Goal: Task Accomplishment & Management: Use online tool/utility

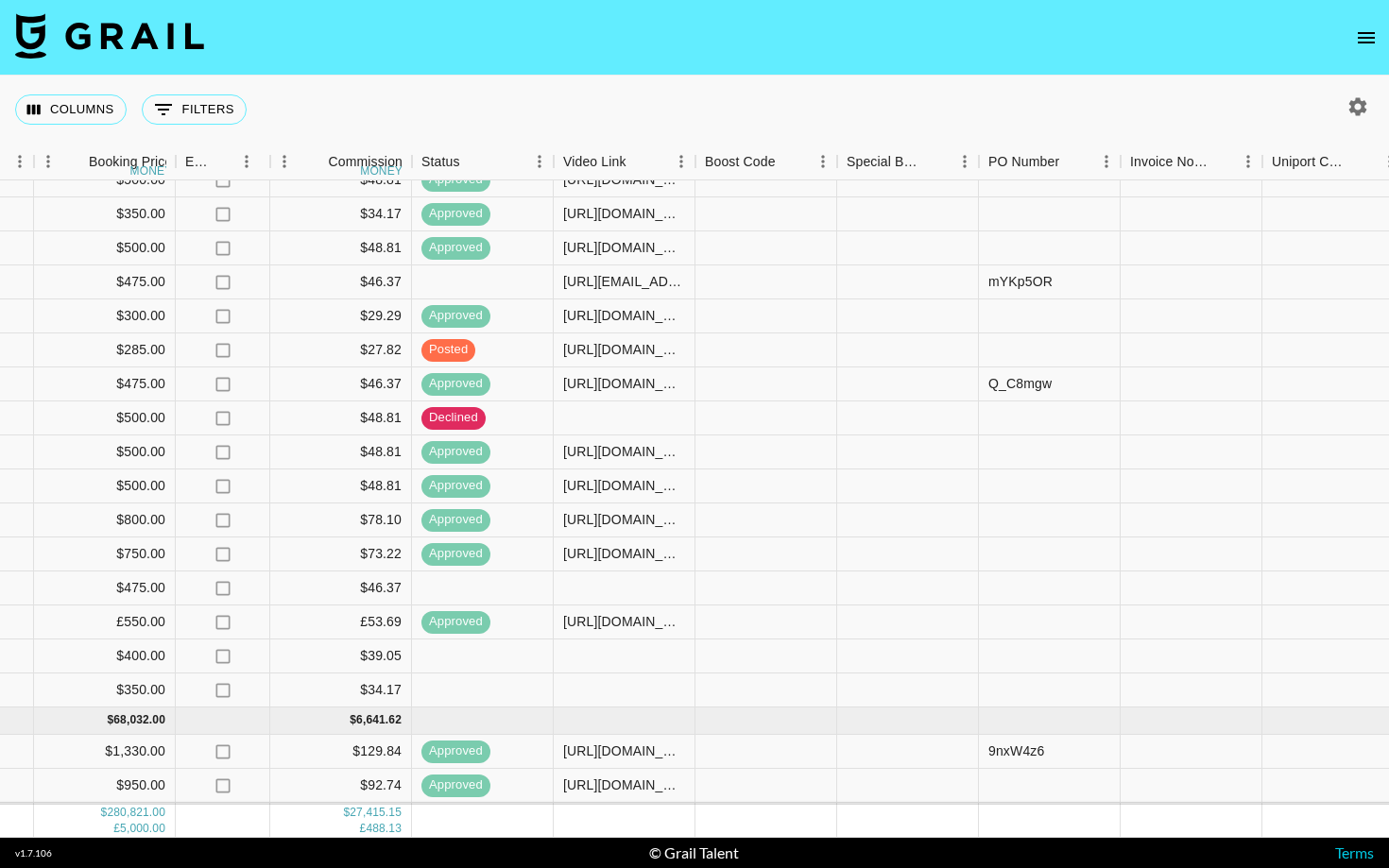
scroll to position [458, 1528]
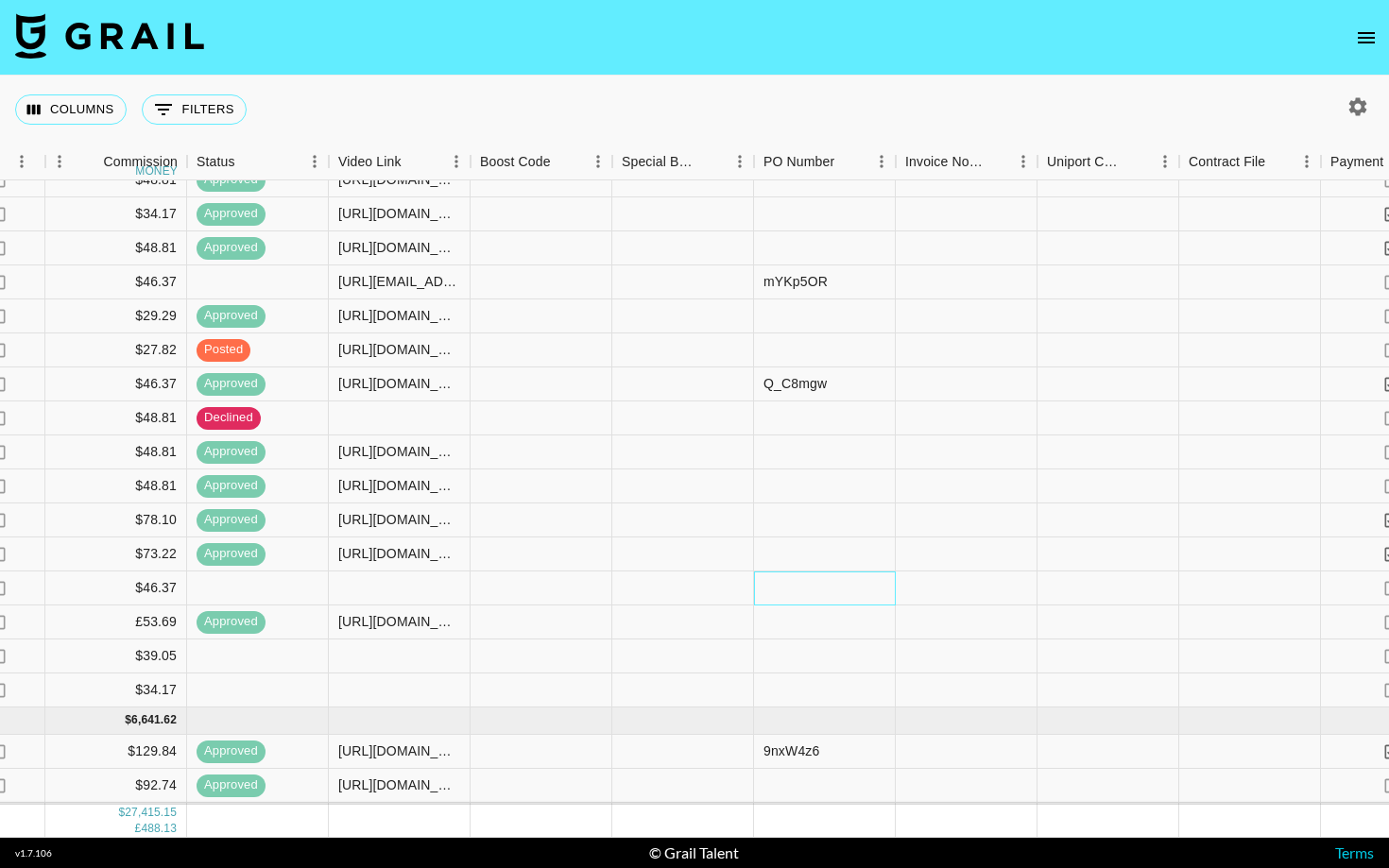
click at [820, 592] on div at bounding box center [825, 588] width 141 height 34
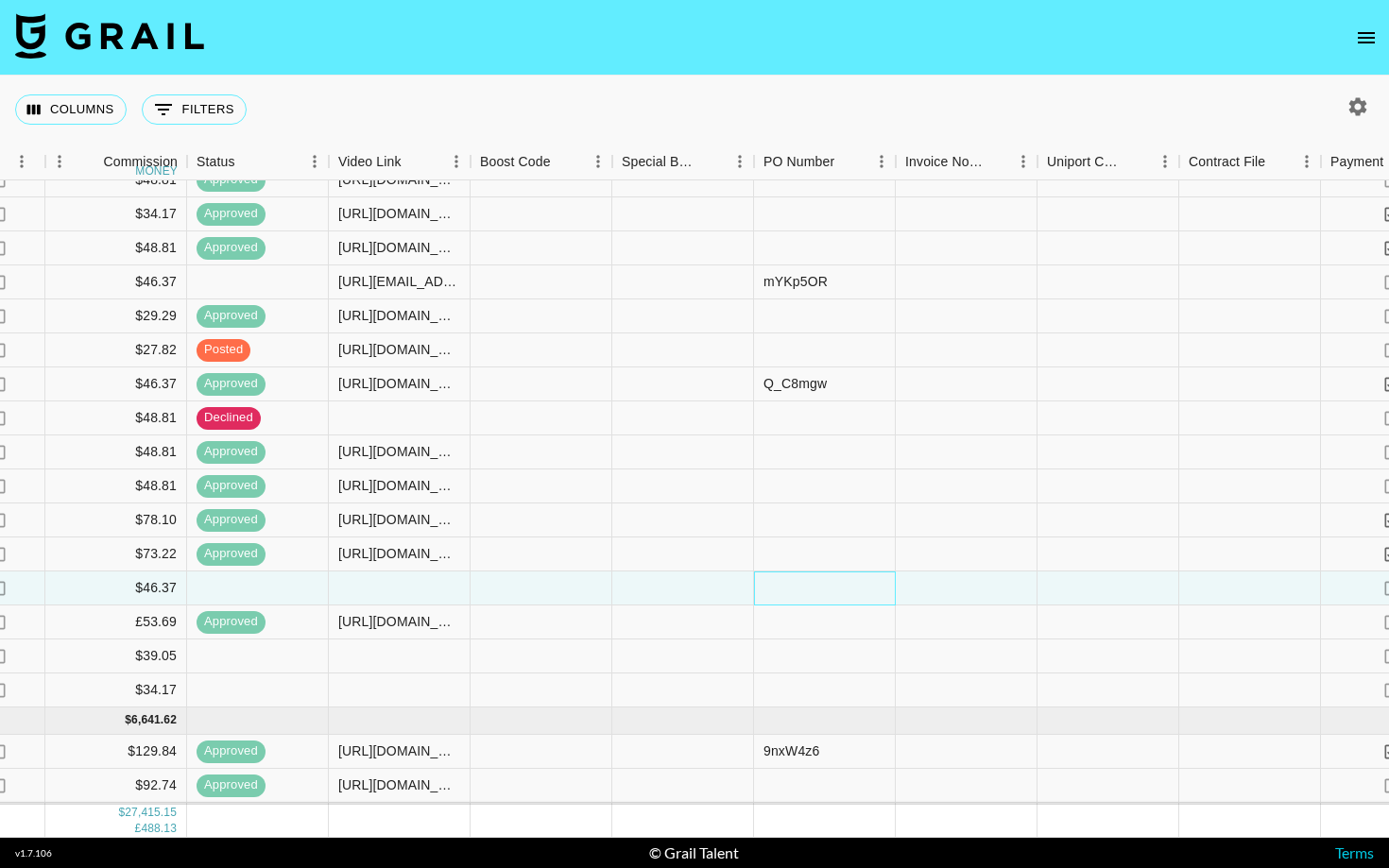
click at [820, 592] on div at bounding box center [825, 588] width 141 height 34
type input "68uEYTs"
click at [713, 585] on div at bounding box center [683, 588] width 141 height 34
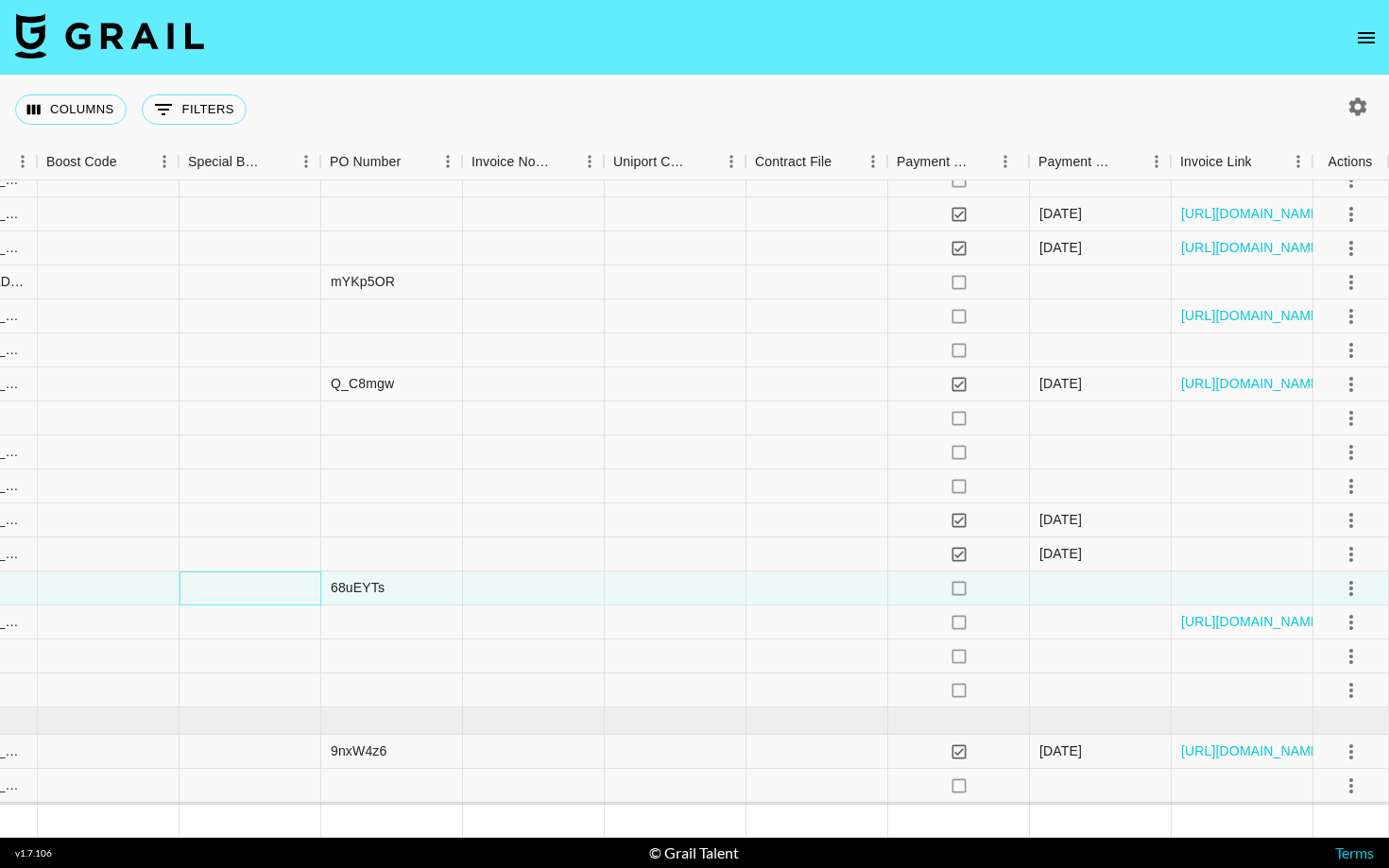
scroll to position [458, 1962]
click at [1354, 590] on icon "select merge strategy" at bounding box center [1351, 588] width 23 height 23
click at [1317, 763] on div "Approve" at bounding box center [1310, 765] width 58 height 23
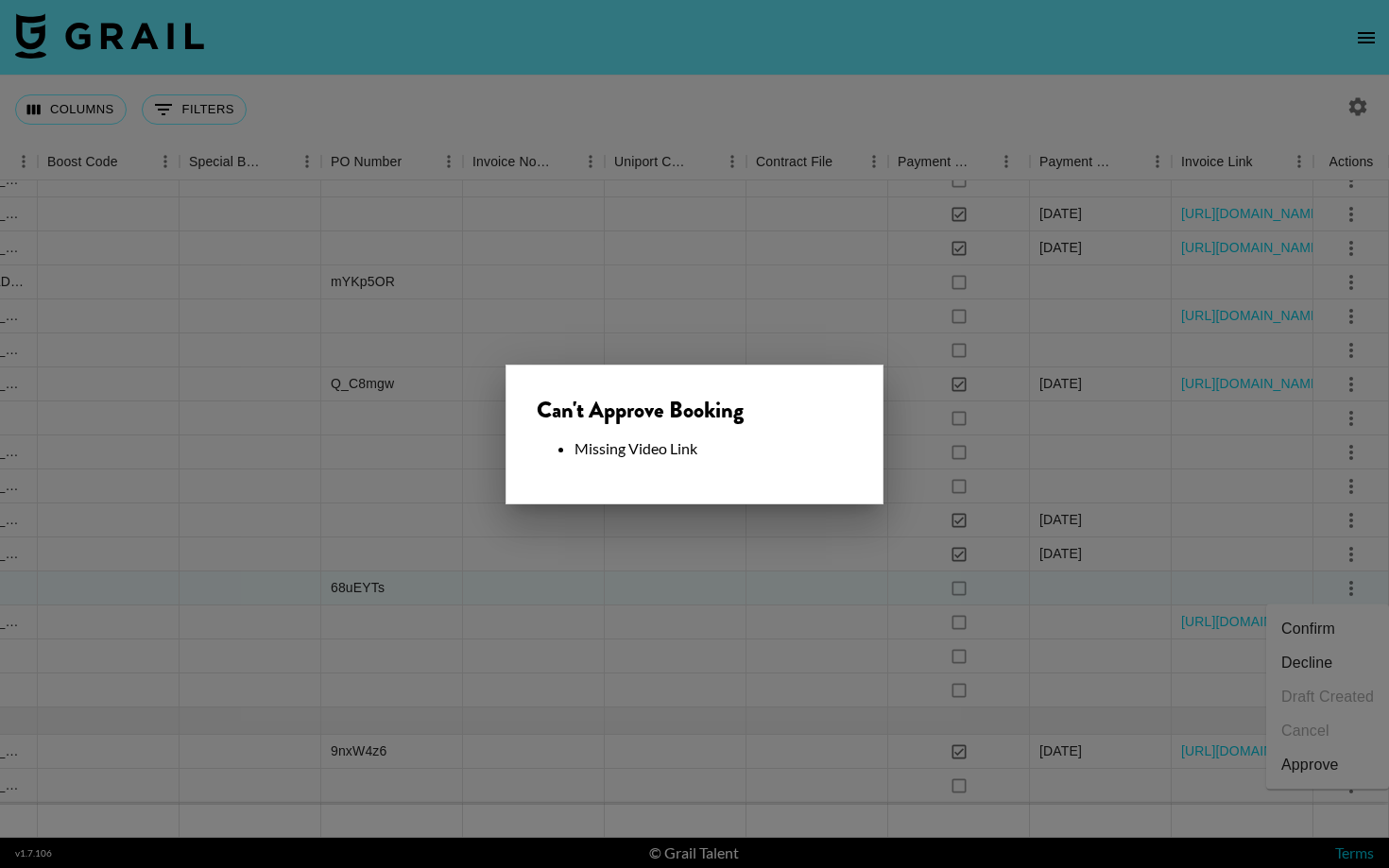
click at [709, 583] on div at bounding box center [694, 434] width 1389 height 868
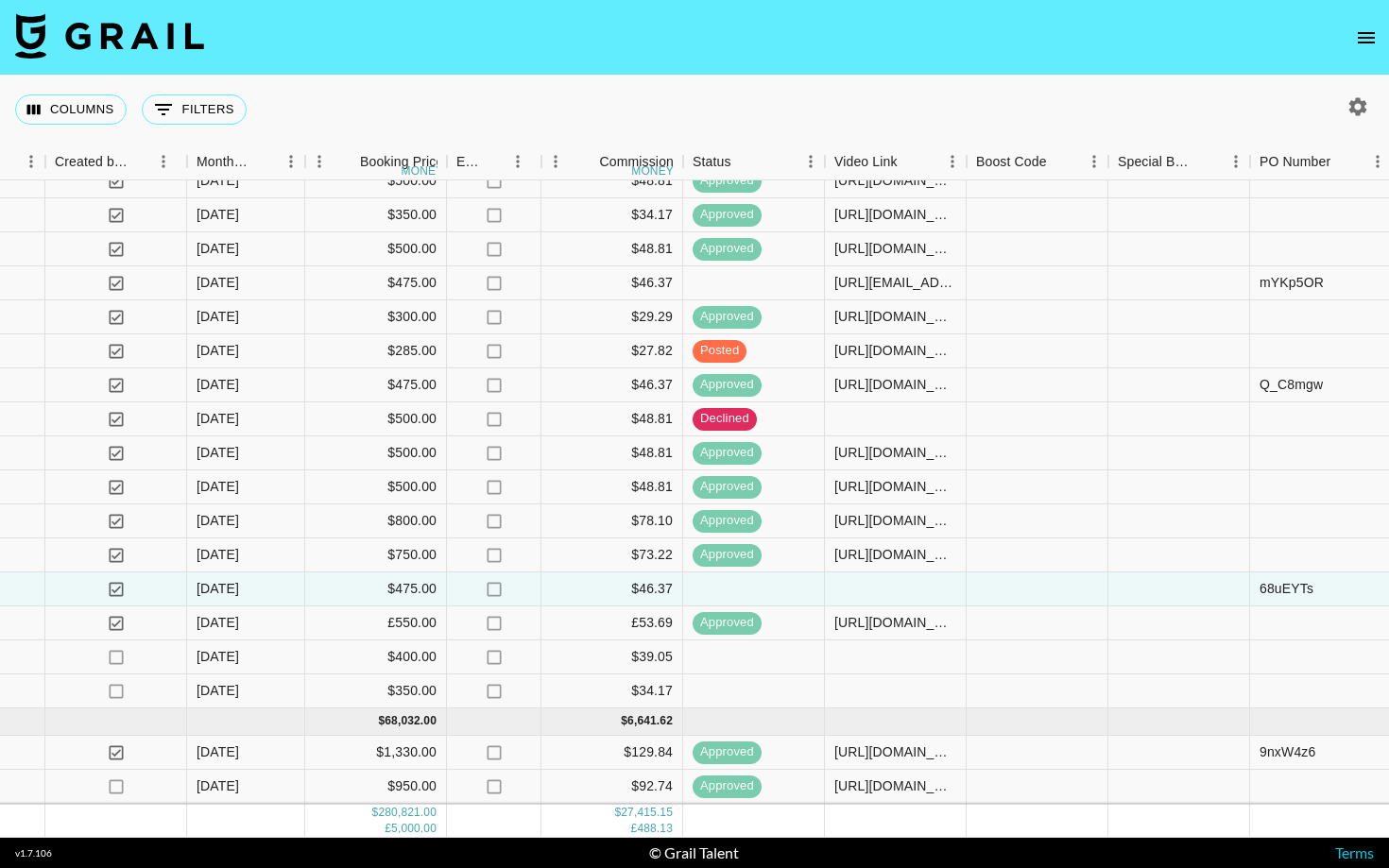
scroll to position [457, 949]
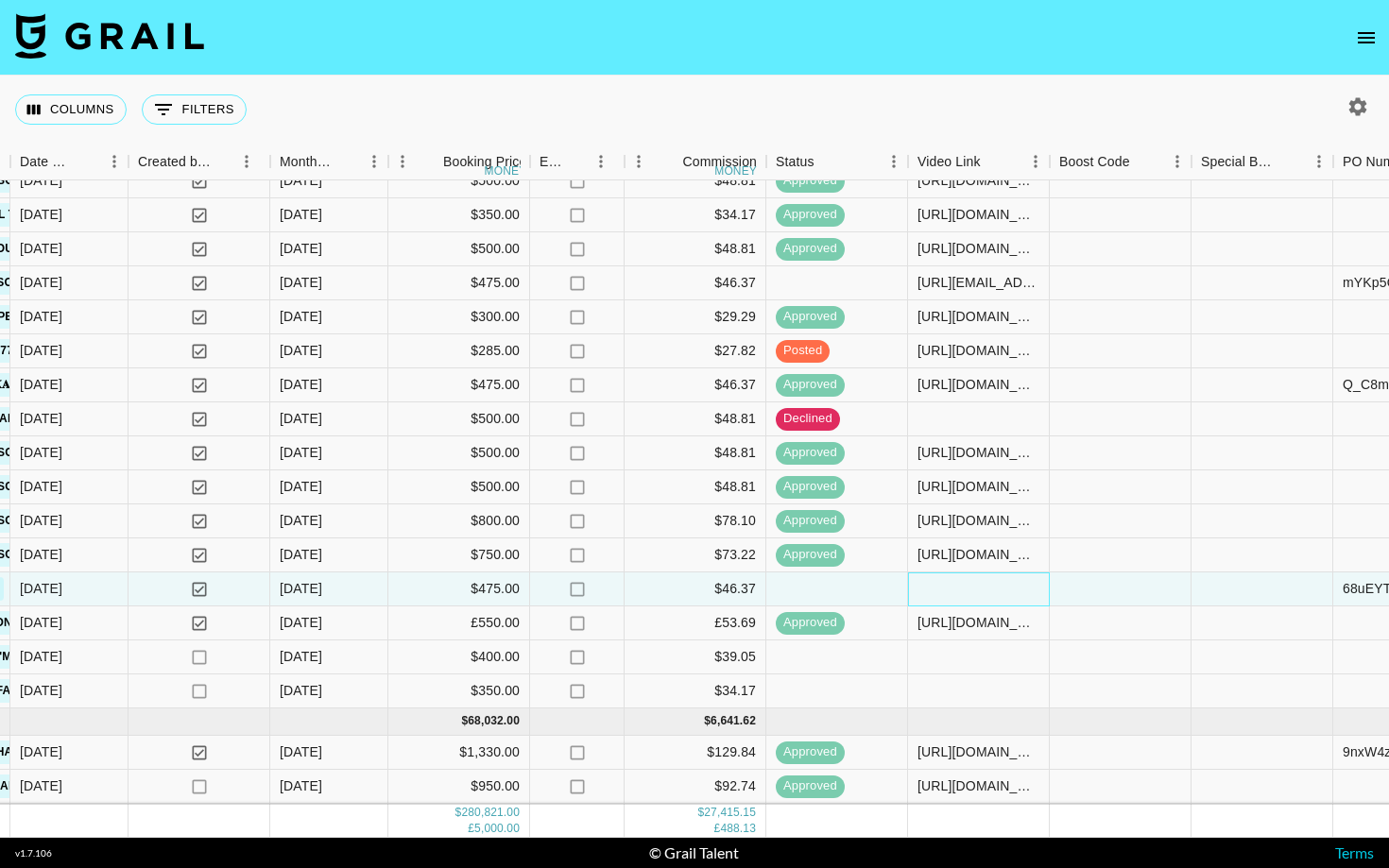
click at [974, 593] on div at bounding box center [979, 589] width 141 height 34
type input "[URL][DOMAIN_NAME]"
click at [1082, 584] on div at bounding box center [1121, 589] width 141 height 34
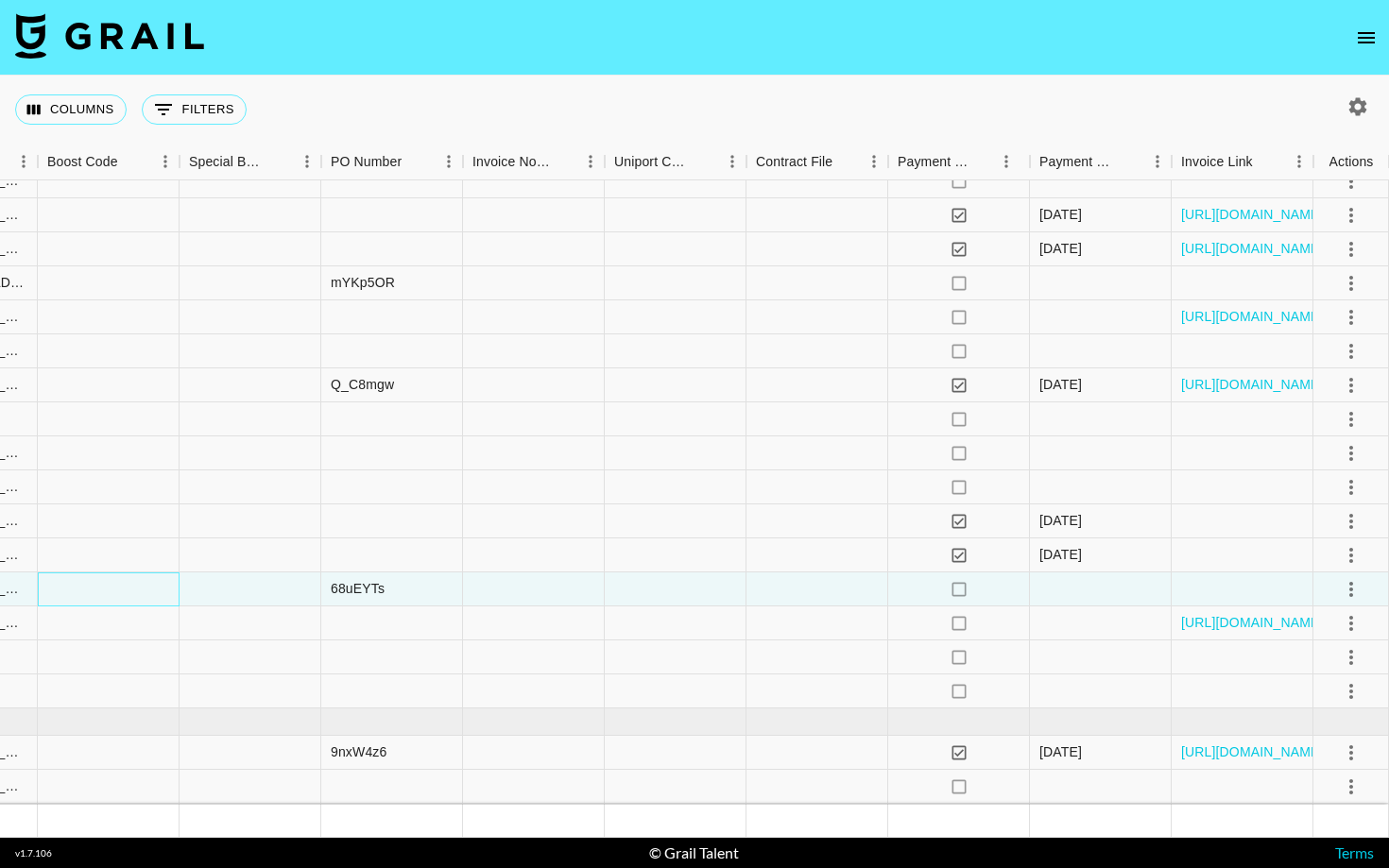
scroll to position [457, 1962]
click at [1350, 593] on icon "select merge strategy" at bounding box center [1351, 589] width 23 height 23
click at [1312, 770] on div "Approve" at bounding box center [1310, 765] width 58 height 23
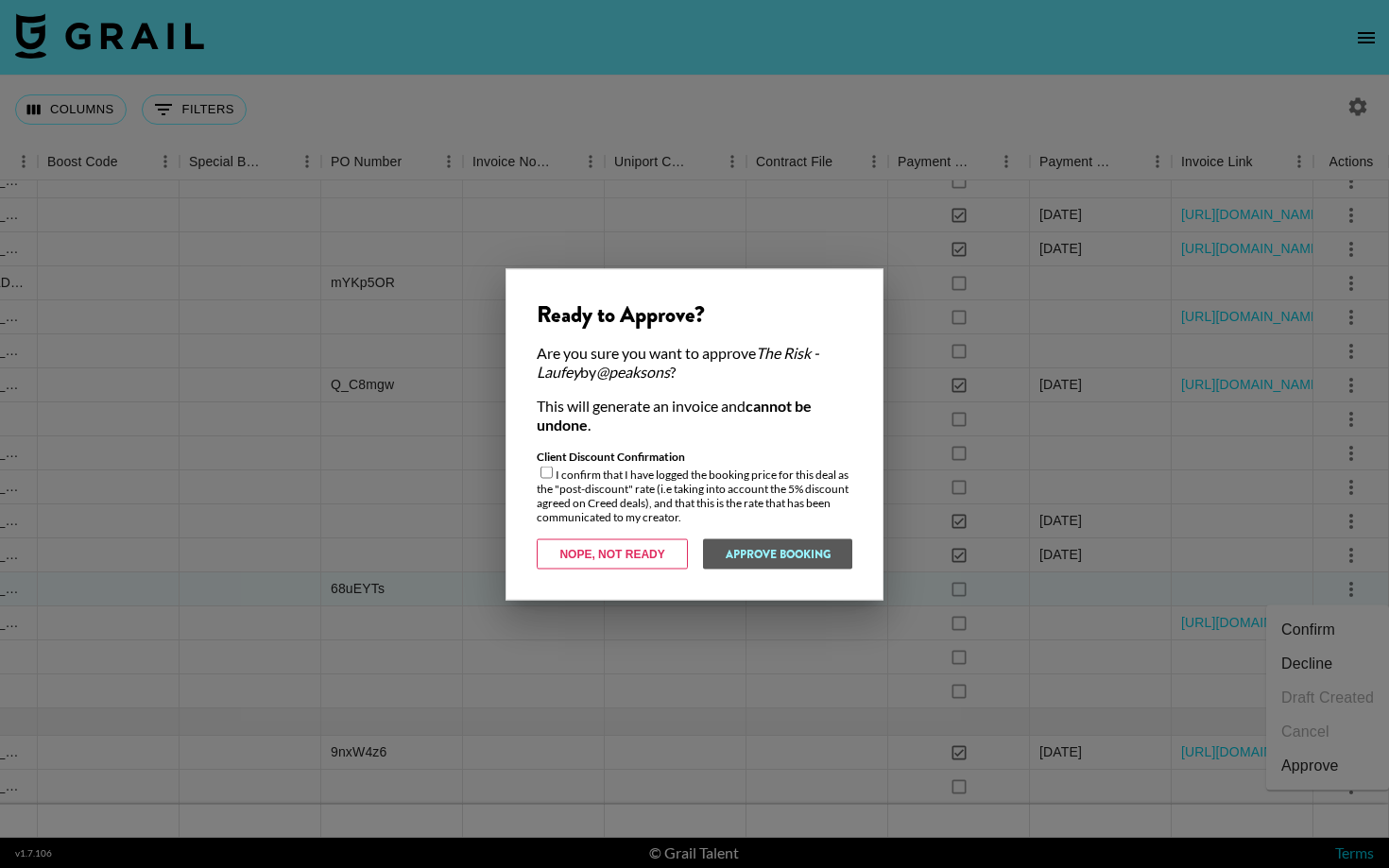
click at [541, 467] on input "checkbox" at bounding box center [547, 472] width 12 height 12
checkbox input "true"
click at [787, 553] on button "Approve Booking" at bounding box center [777, 553] width 150 height 30
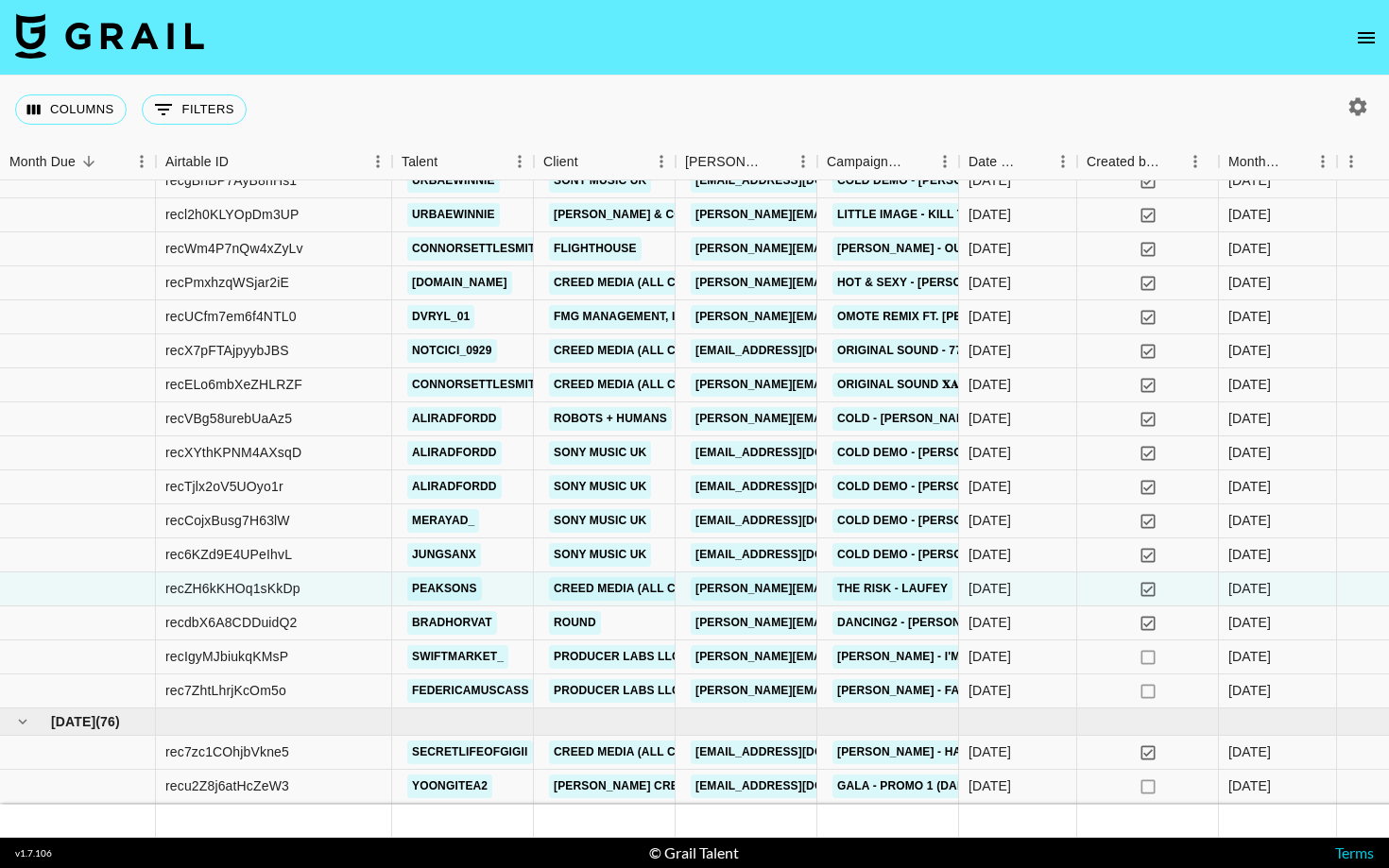
scroll to position [457, 0]
click at [284, 588] on div "recZH6kKHOq1sKkDp" at bounding box center [233, 588] width 135 height 19
copy div "recZH6kKHOq1sKkDp"
